Goal: Task Accomplishment & Management: Use online tool/utility

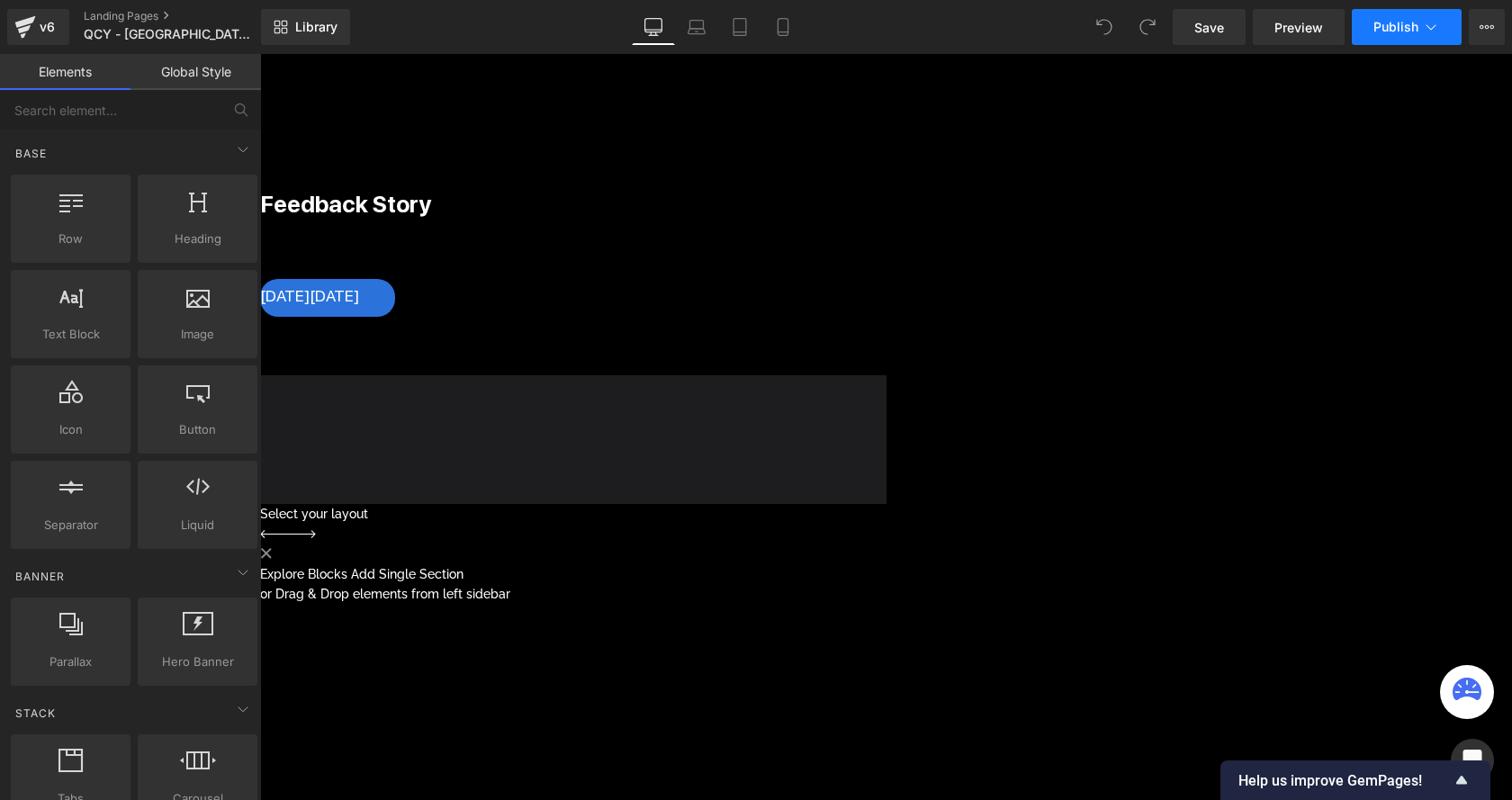
click at [1406, 30] on span "Publish" at bounding box center [1396, 27] width 45 height 15
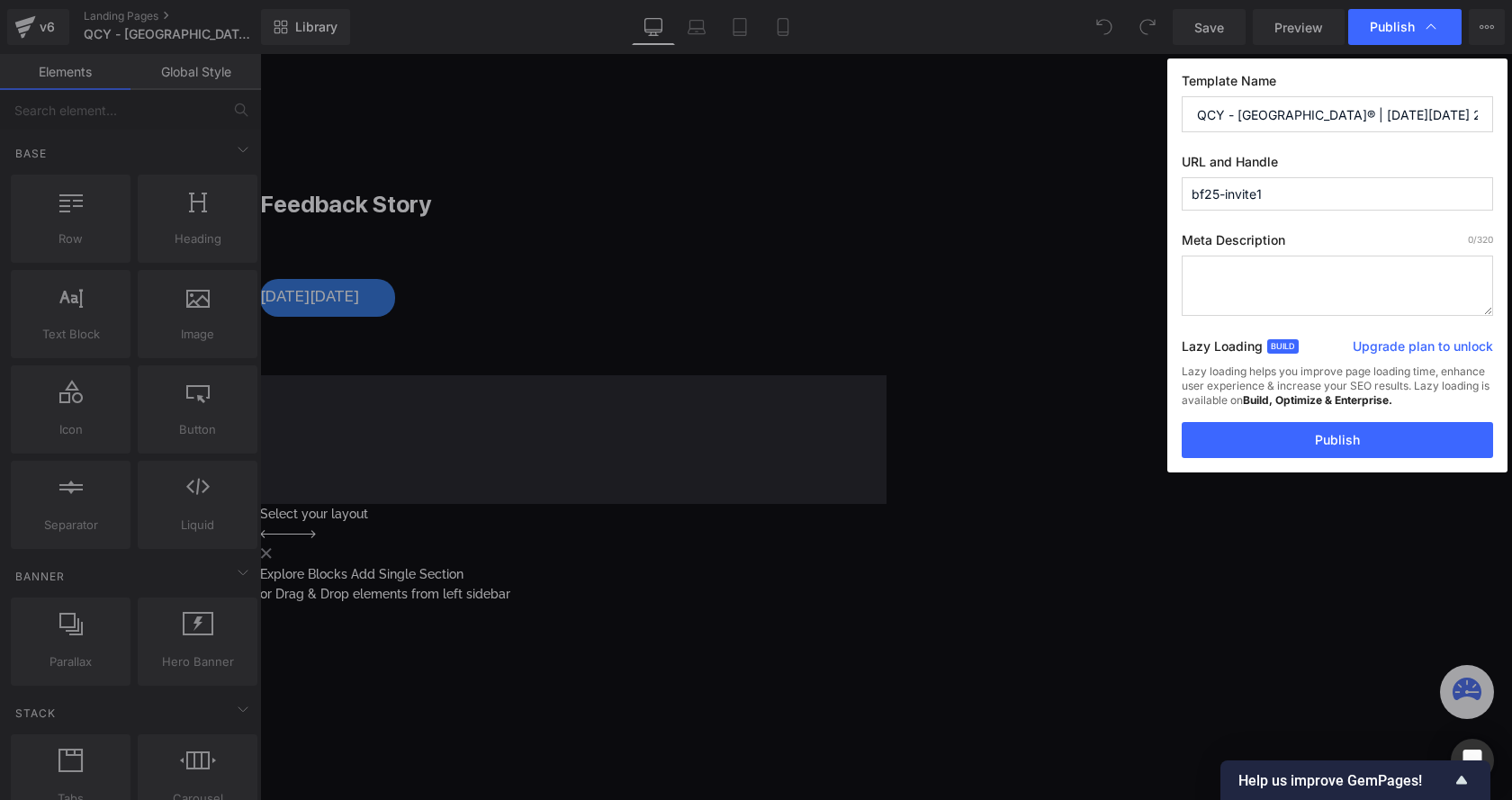
click at [1297, 195] on input "bf25-invite1" at bounding box center [1337, 194] width 312 height 34
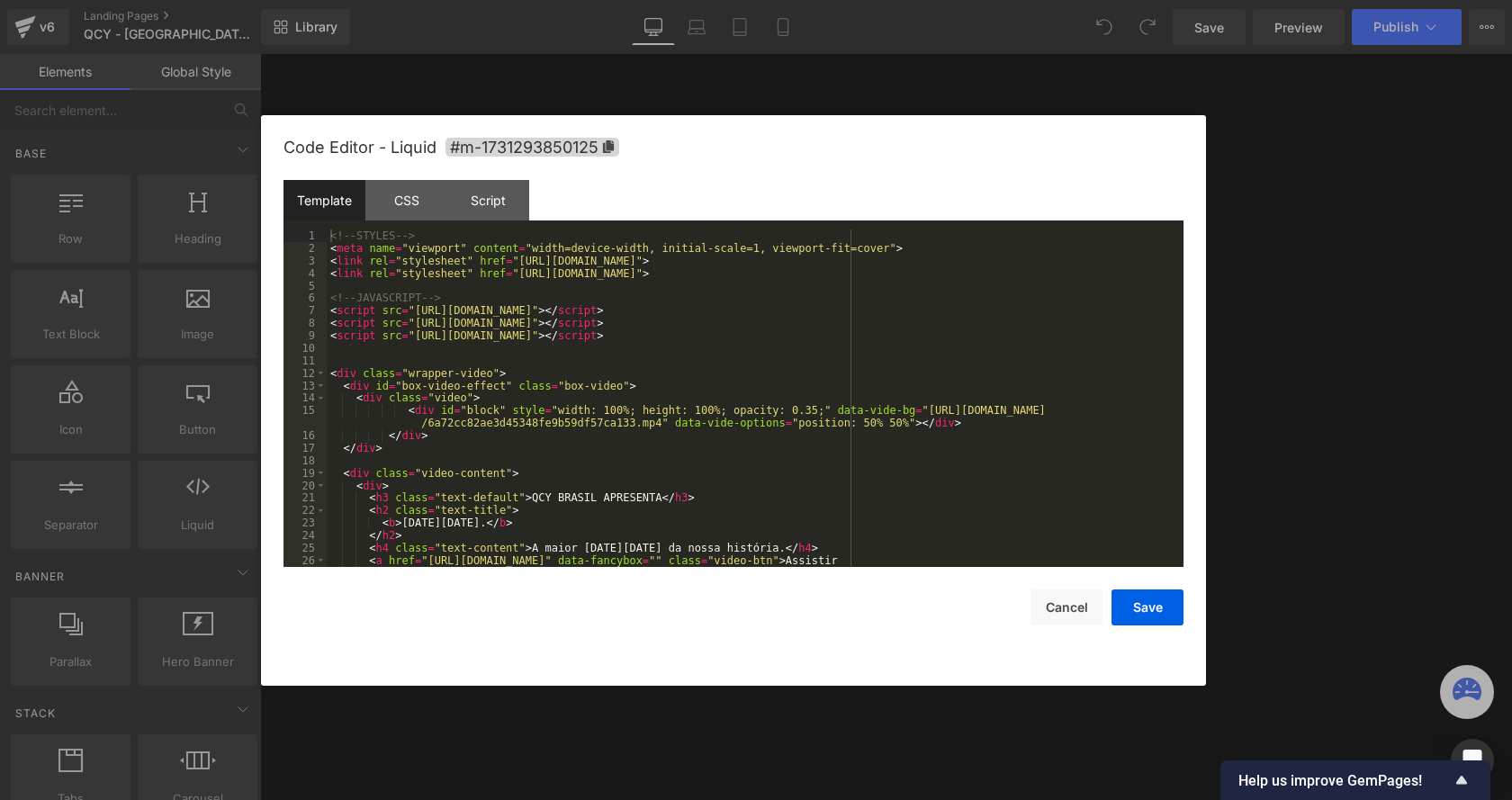
click at [886, 129] on div "Liquid" at bounding box center [260, 129] width 1252 height 0
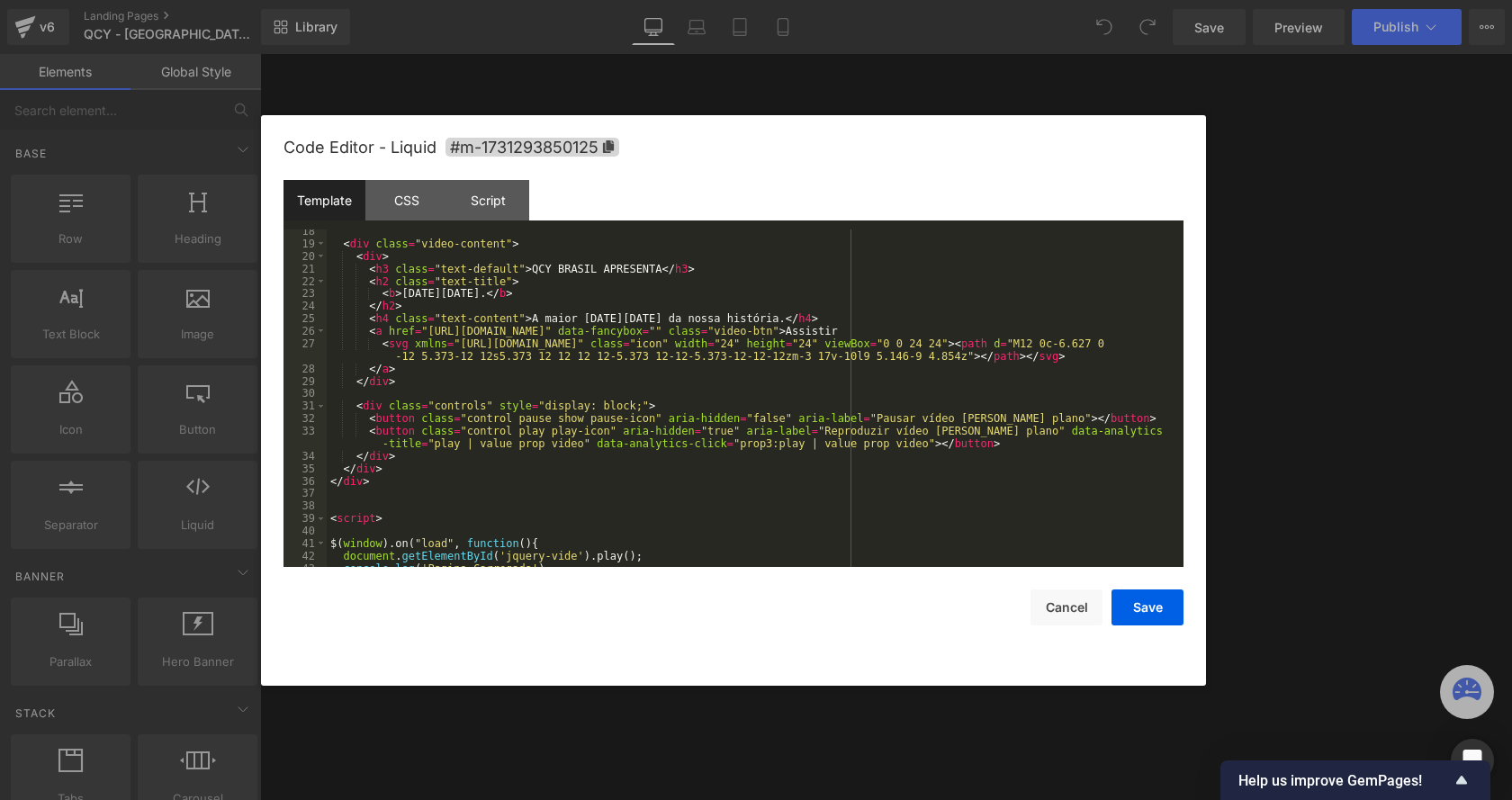
scroll to position [271, 0]
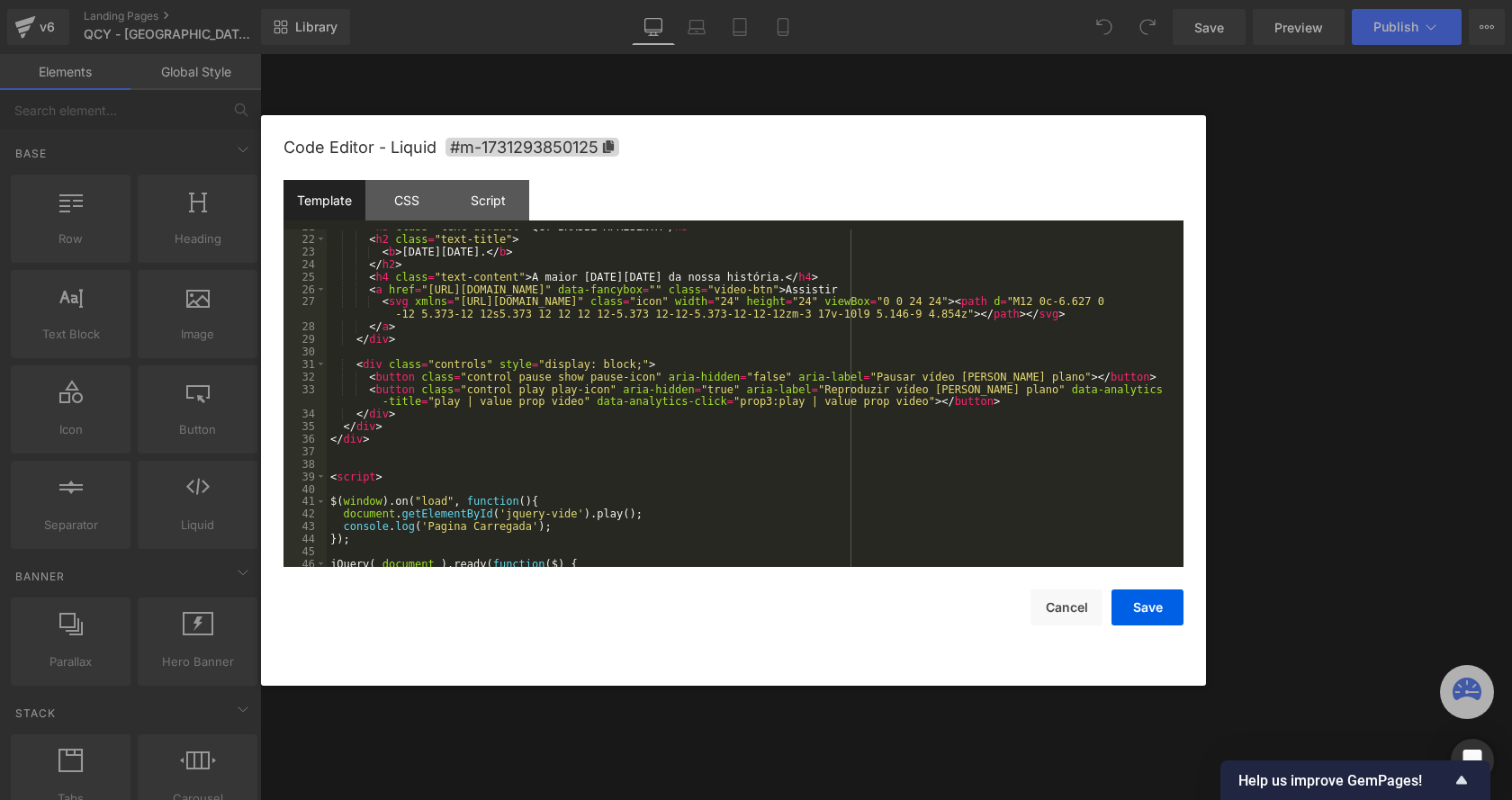
click at [605, 342] on div "< h3 class = "text-default" > QCY BRASIL APRESENTA </ h3 > < h2 class = "text-t…" at bounding box center [751, 402] width 850 height 363
click at [612, 290] on div "< h3 class = "text-default" > QCY BRASIL APRESENTA </ h3 > < h2 class = "text-t…" at bounding box center [751, 402] width 850 height 363
click at [429, 291] on div "< h3 class = "text-default" > QCY BRASIL APRESENTA </ h3 > < h2 class = "text-t…" at bounding box center [751, 402] width 850 height 363
click at [1154, 604] on button "Save" at bounding box center [1147, 607] width 72 height 36
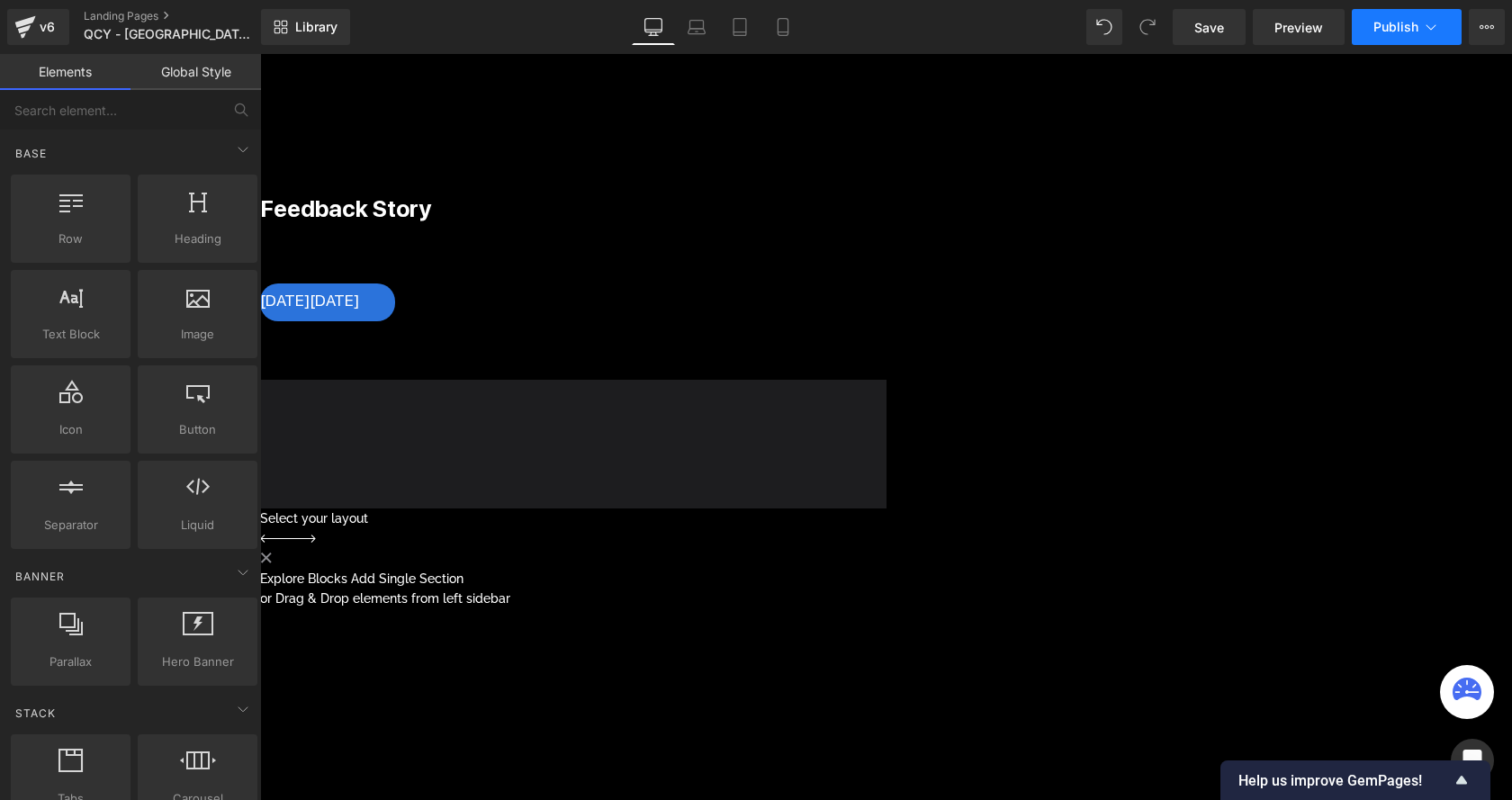
click at [1402, 25] on span "Publish" at bounding box center [1396, 27] width 45 height 15
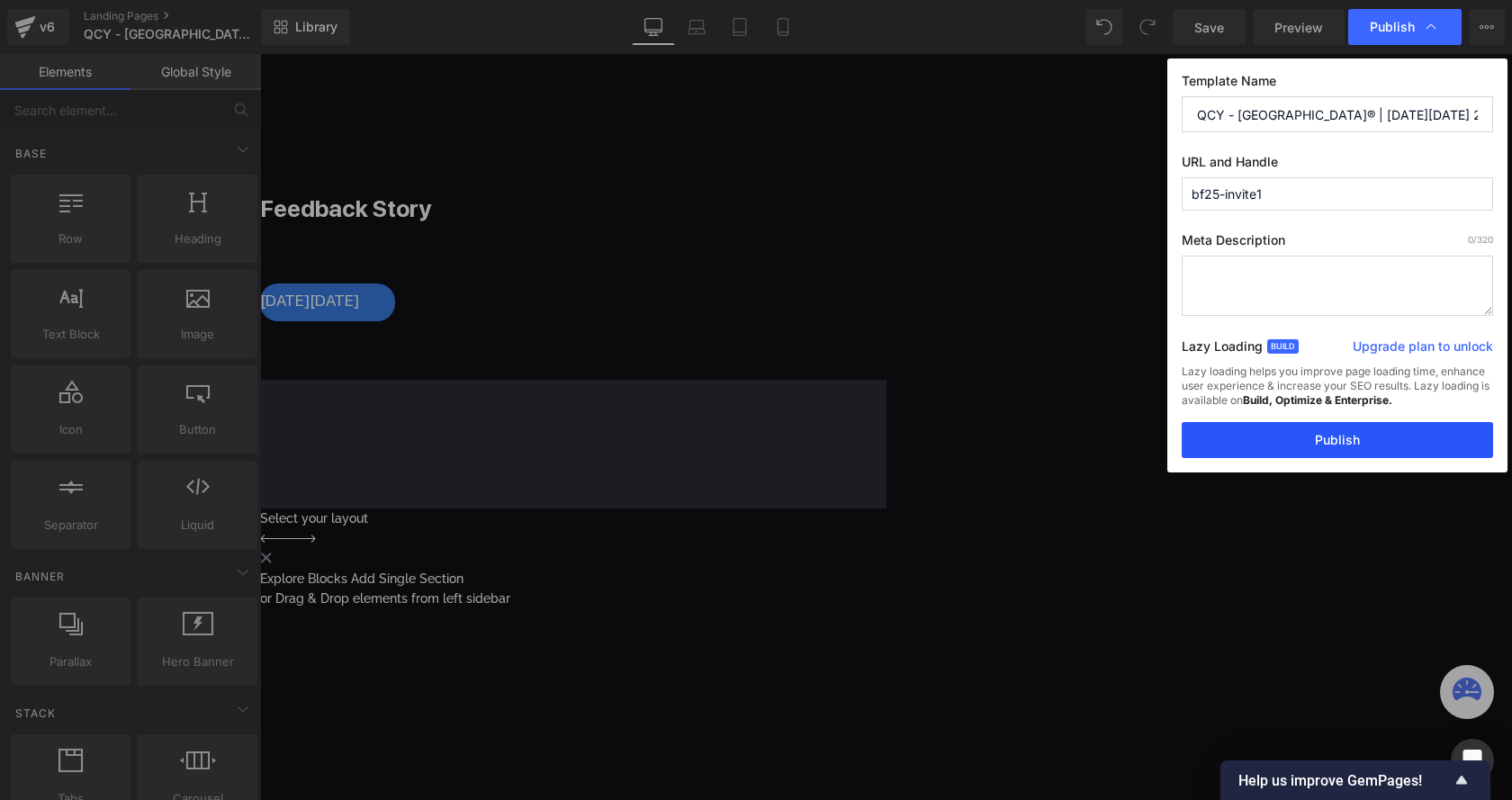
click at [1246, 428] on button "Publish" at bounding box center [1337, 440] width 312 height 36
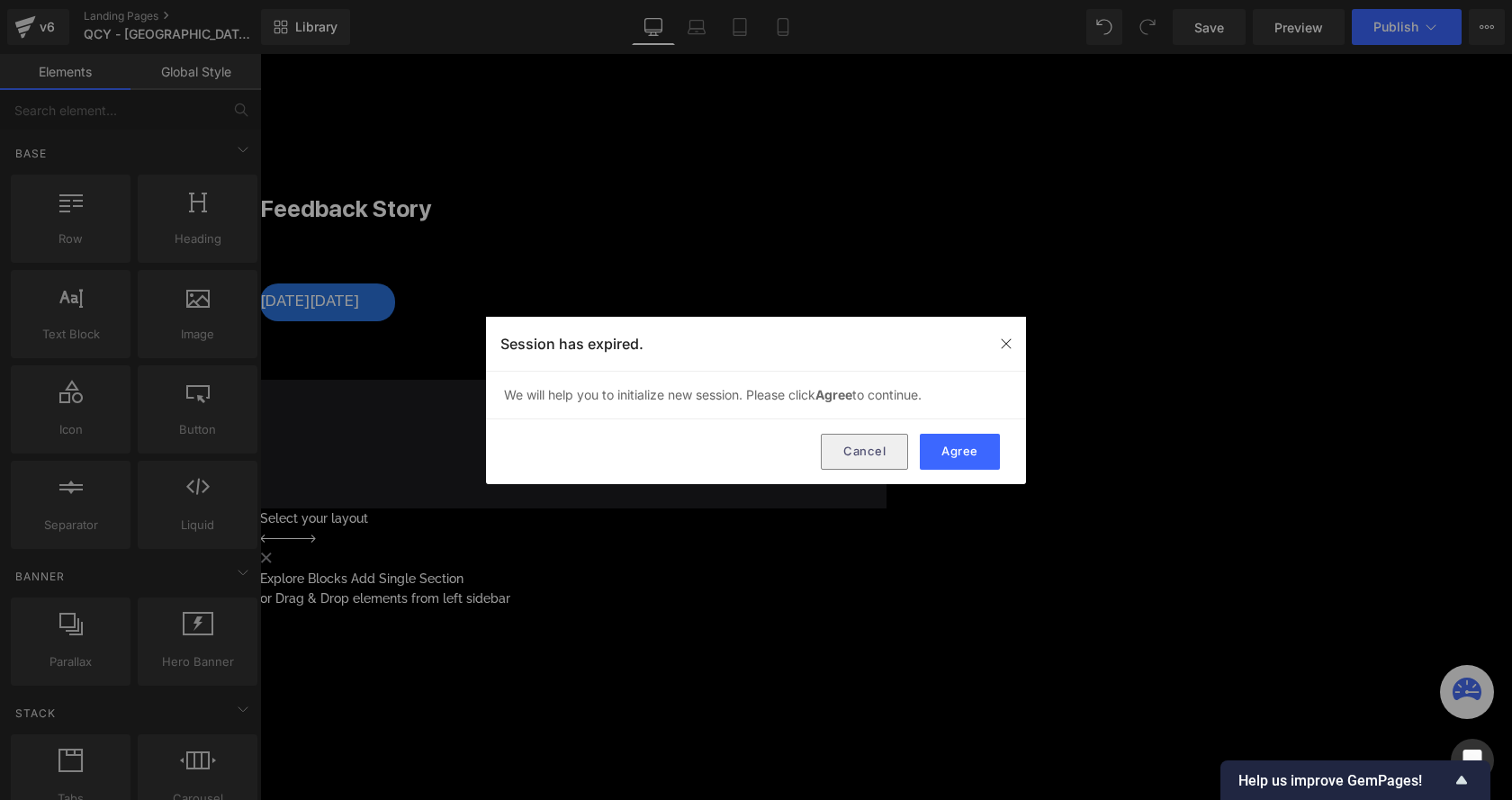
click at [888, 451] on button "Cancel" at bounding box center [865, 452] width 87 height 36
